Goal: Task Accomplishment & Management: Use online tool/utility

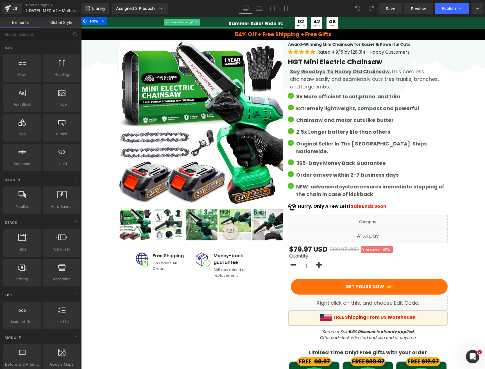
drag, startPoint x: 229, startPoint y: 22, endPoint x: 231, endPoint y: 23, distance: 2.9
click at [229, 22] on span "Summer Sale! Ends In:" at bounding box center [256, 23] width 55 height 7
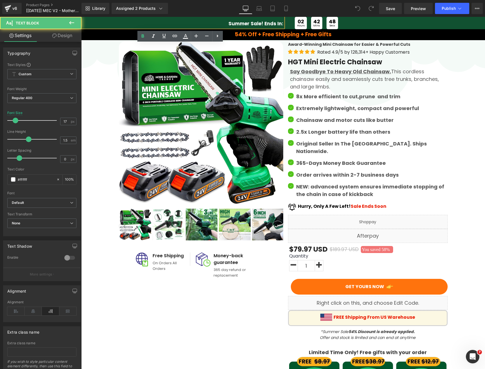
click at [231, 23] on span "Summer Sale! Ends In:" at bounding box center [256, 23] width 55 height 7
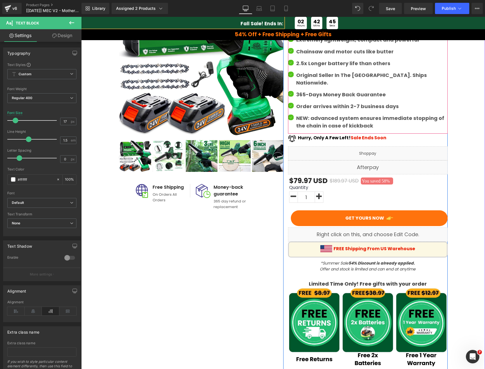
scroll to position [103, 0]
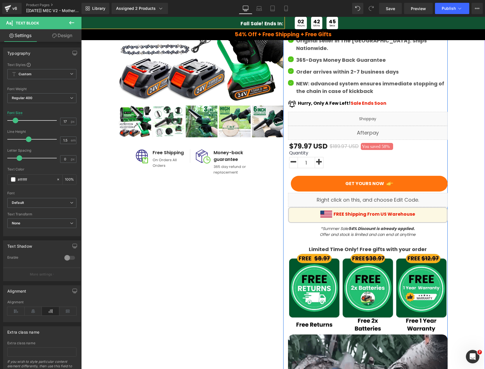
click at [327, 226] on icon "*Summer Sale 54% Discount is already applied. Offer and stock is limited and ca…" at bounding box center [368, 231] width 96 height 11
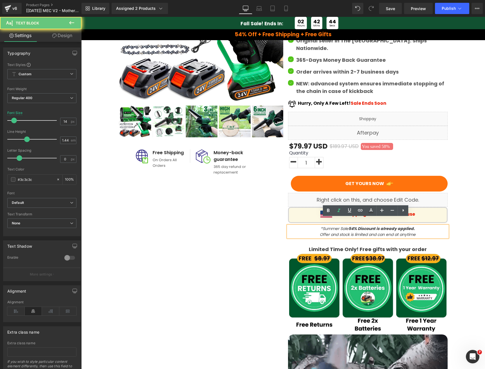
click at [326, 226] on icon "*Summer Sale 54% Discount is already applied. Offer and stock is limited and ca…" at bounding box center [368, 231] width 96 height 11
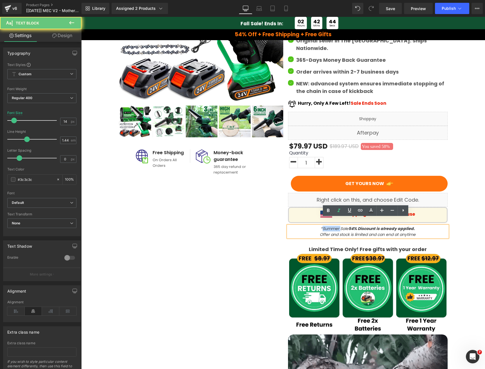
click at [326, 226] on icon "*Summer Sale 54% Discount is already applied. Offer and stock is limited and ca…" at bounding box center [368, 231] width 96 height 11
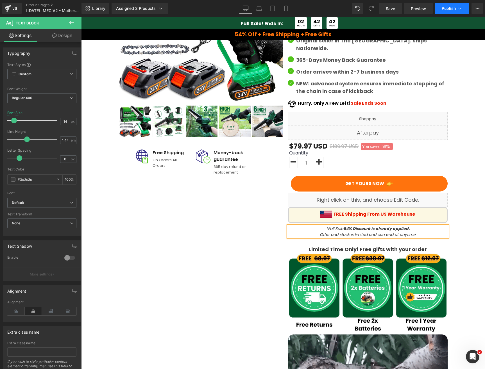
click at [449, 9] on span "Publish" at bounding box center [449, 8] width 14 height 4
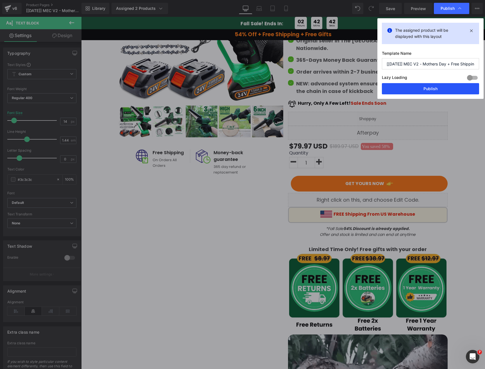
drag, startPoint x: 432, startPoint y: 84, endPoint x: 404, endPoint y: 65, distance: 33.8
click at [432, 84] on button "Publish" at bounding box center [430, 88] width 97 height 11
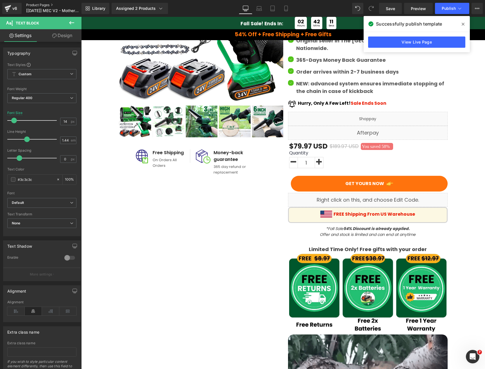
click at [40, 4] on link "Product Pages" at bounding box center [58, 5] width 65 height 4
